Goal: Transaction & Acquisition: Book appointment/travel/reservation

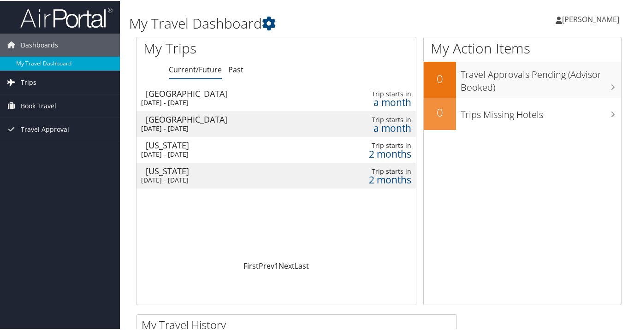
click at [29, 82] on span "Trips" at bounding box center [29, 81] width 16 height 23
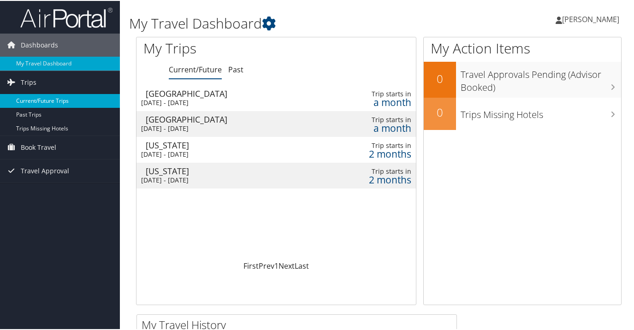
click at [31, 100] on link "Current/Future Trips" at bounding box center [60, 100] width 120 height 14
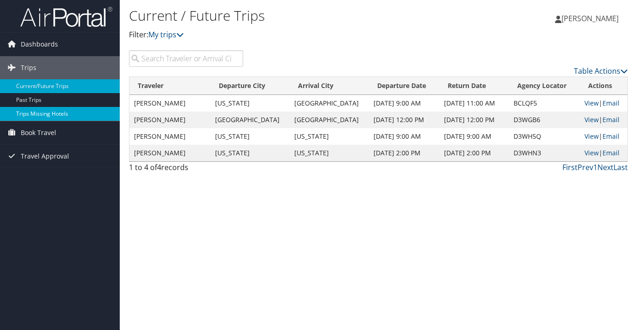
click at [31, 114] on link "Trips Missing Hotels" at bounding box center [60, 114] width 120 height 14
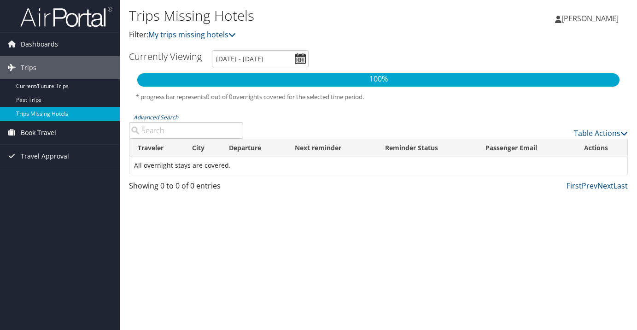
click at [36, 130] on span "Book Travel" at bounding box center [38, 132] width 35 height 23
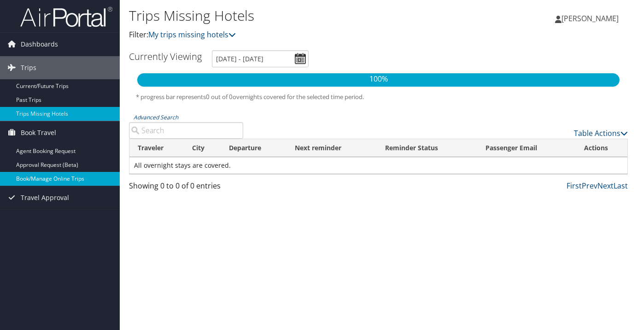
click at [35, 177] on link "Book/Manage Online Trips" at bounding box center [60, 179] width 120 height 14
click at [38, 177] on link "Book/Manage Online Trips" at bounding box center [60, 179] width 120 height 14
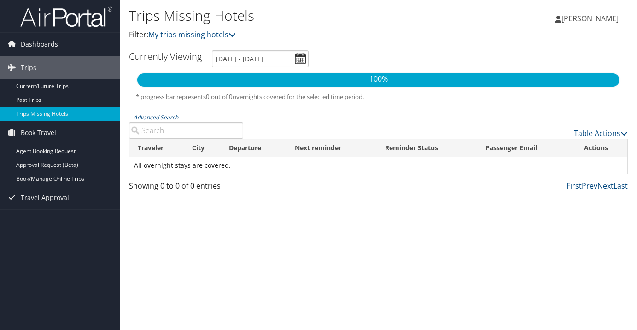
click at [576, 19] on span "[PERSON_NAME]" at bounding box center [590, 18] width 57 height 10
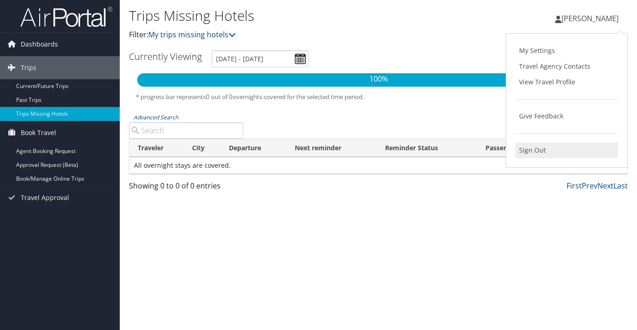
click at [527, 151] on link "Sign Out" at bounding box center [567, 150] width 103 height 16
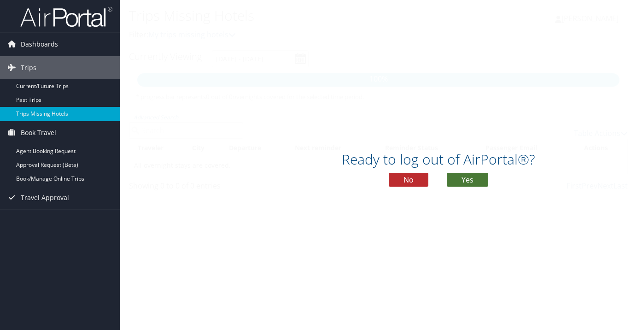
click at [466, 178] on button "Yes" at bounding box center [467, 180] width 41 height 14
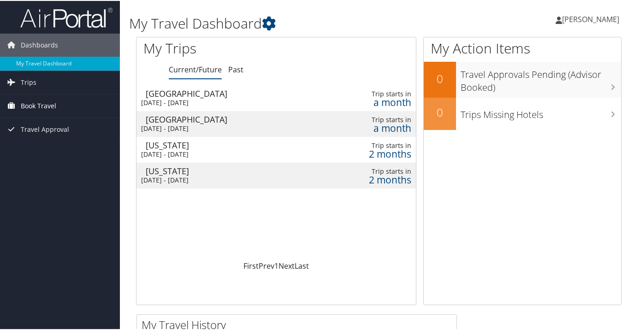
click at [29, 105] on span "Book Travel" at bounding box center [38, 105] width 35 height 23
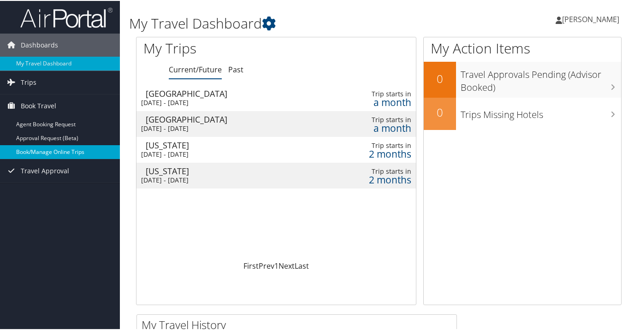
click at [25, 149] on link "Book/Manage Online Trips" at bounding box center [60, 151] width 120 height 14
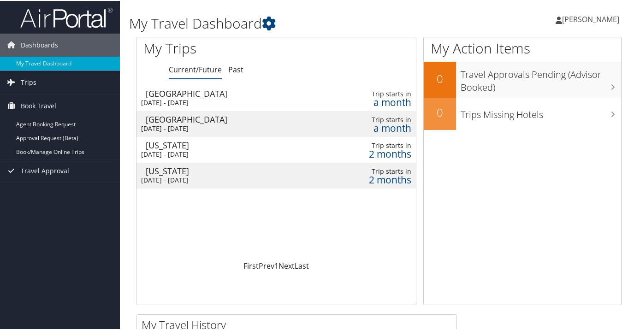
click at [606, 23] on span "[PERSON_NAME]" at bounding box center [590, 18] width 57 height 10
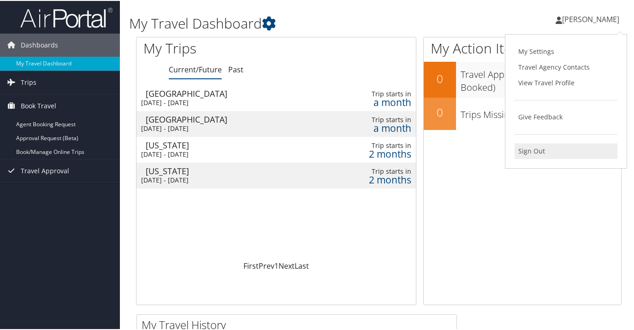
click at [535, 145] on link "Sign Out" at bounding box center [565, 150] width 103 height 16
